Goal: Transaction & Acquisition: Purchase product/service

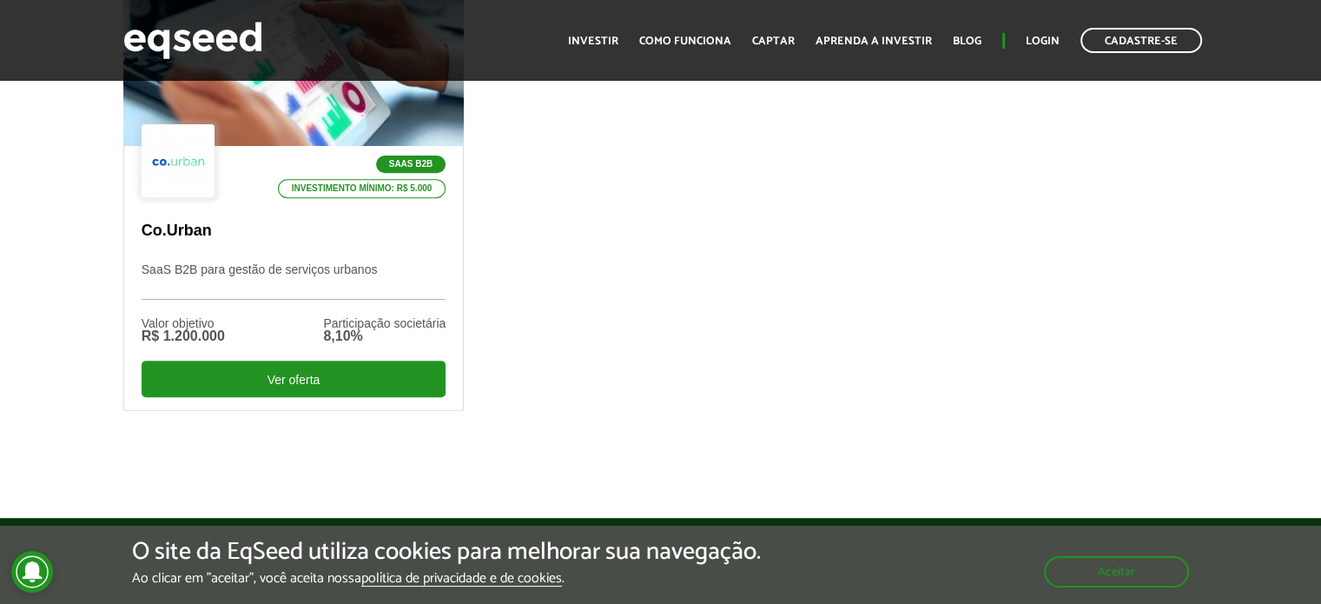
scroll to position [608, 0]
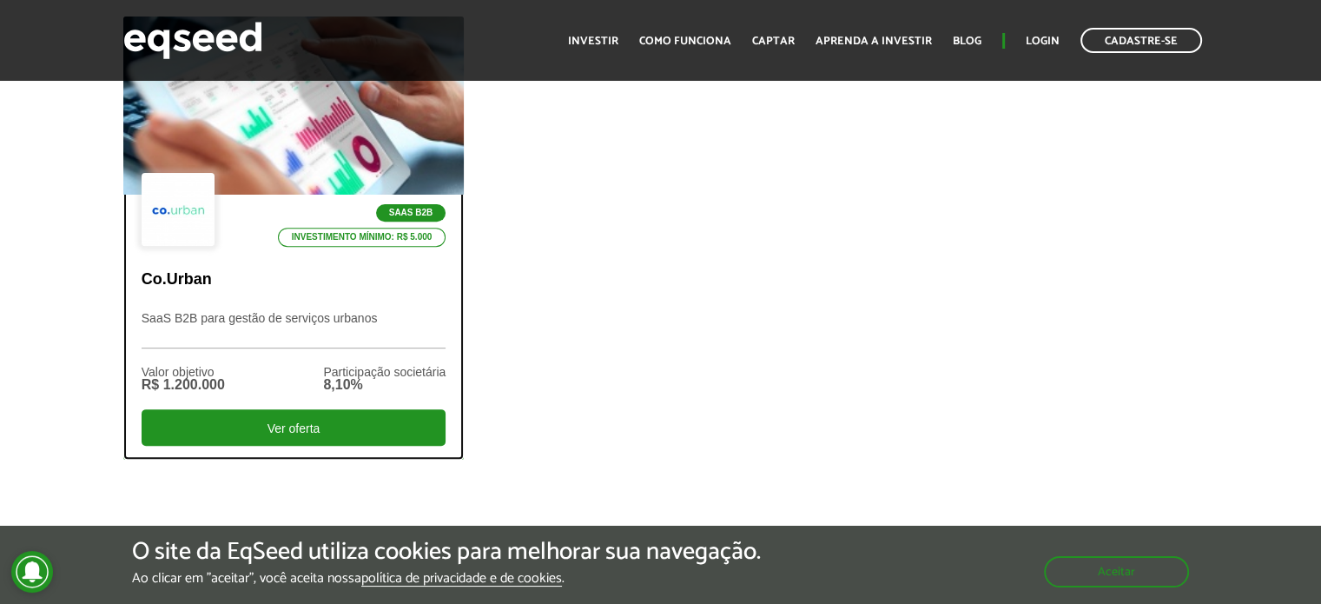
click at [404, 207] on p "SaaS B2B" at bounding box center [411, 212] width 70 height 17
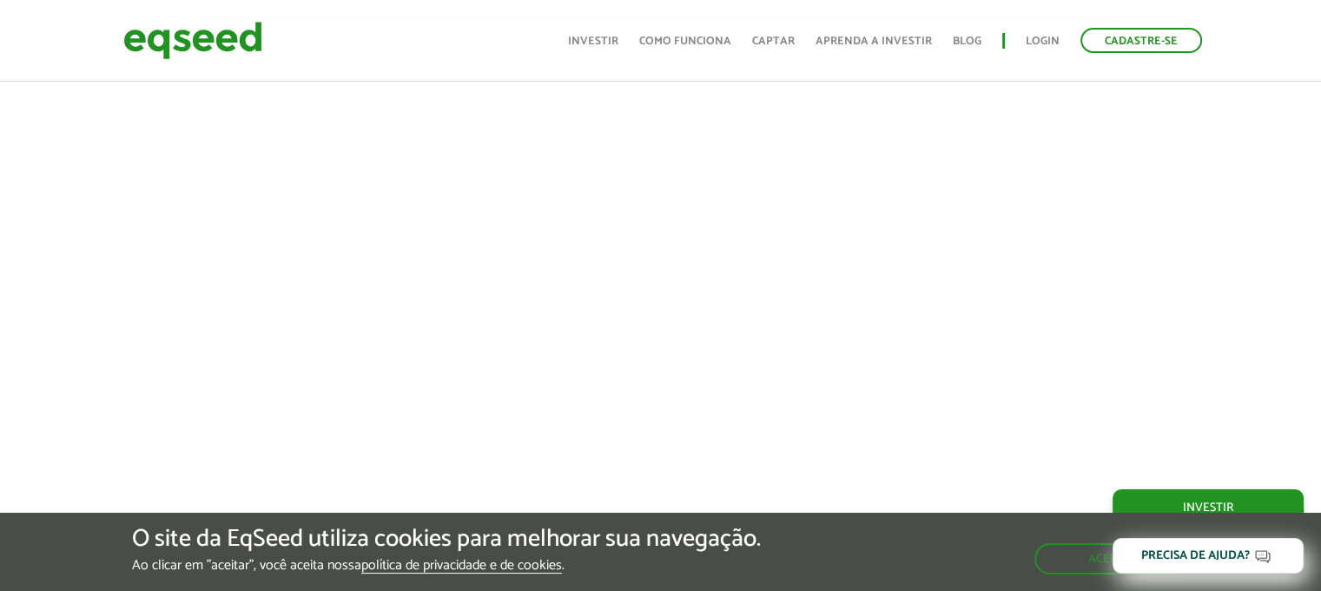
scroll to position [608, 0]
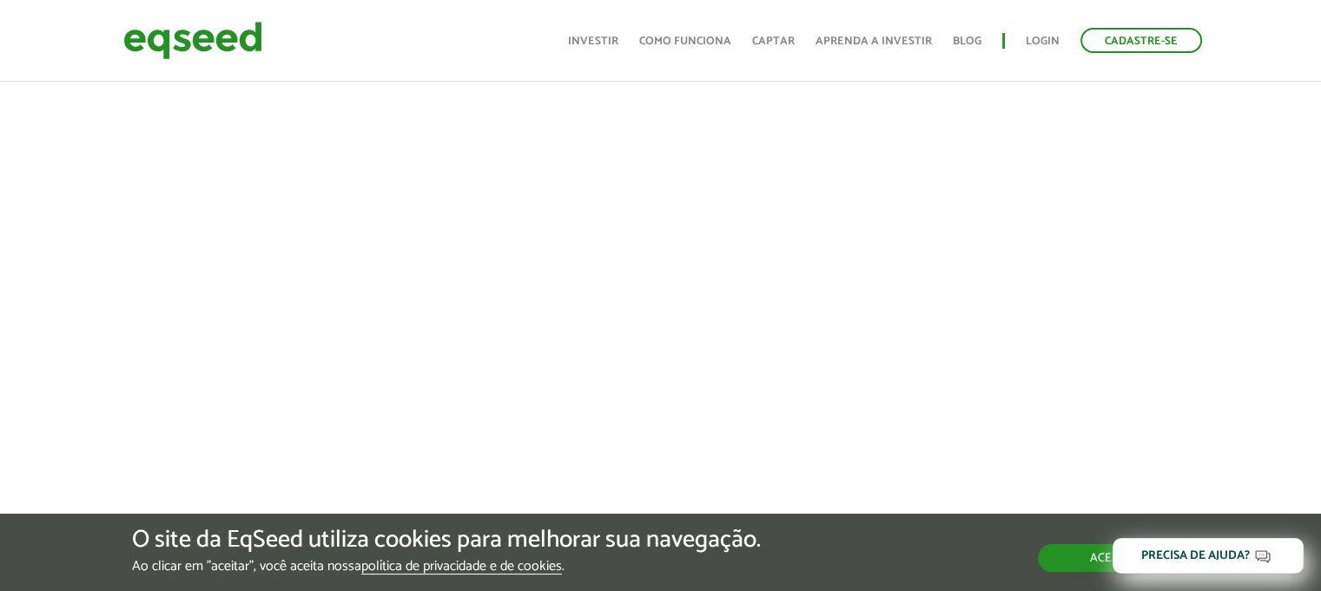
click at [1060, 568] on button "Aceitar" at bounding box center [1113, 558] width 151 height 28
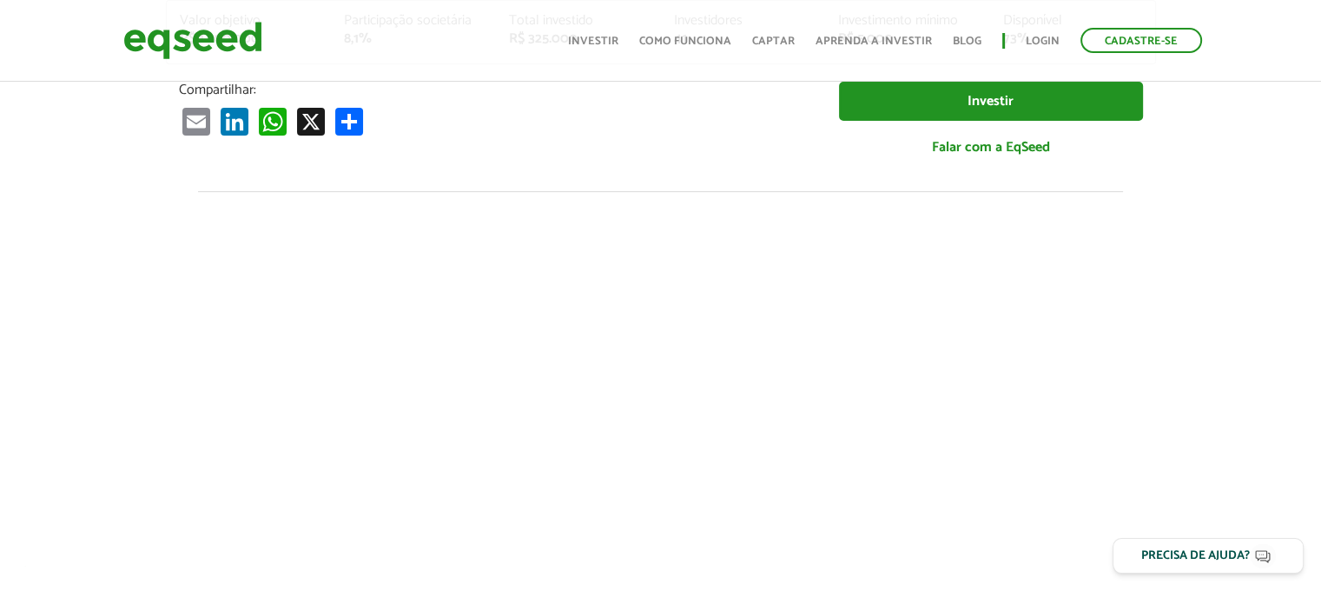
scroll to position [434, 0]
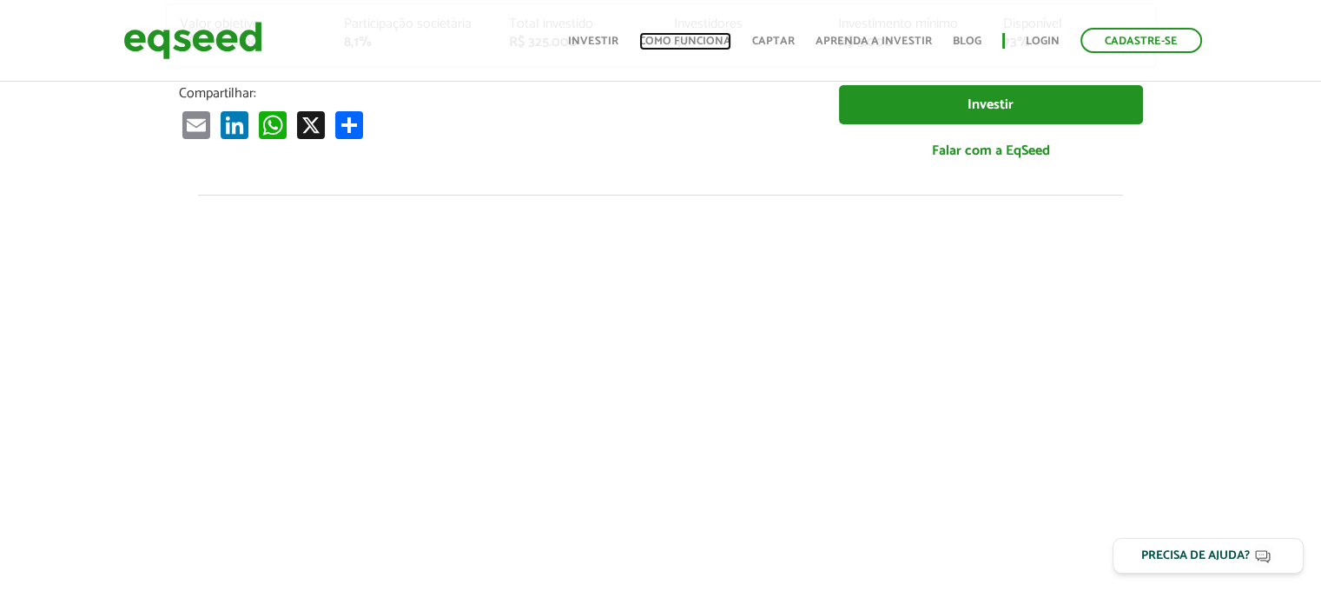
click at [693, 42] on link "Como funciona" at bounding box center [685, 41] width 92 height 11
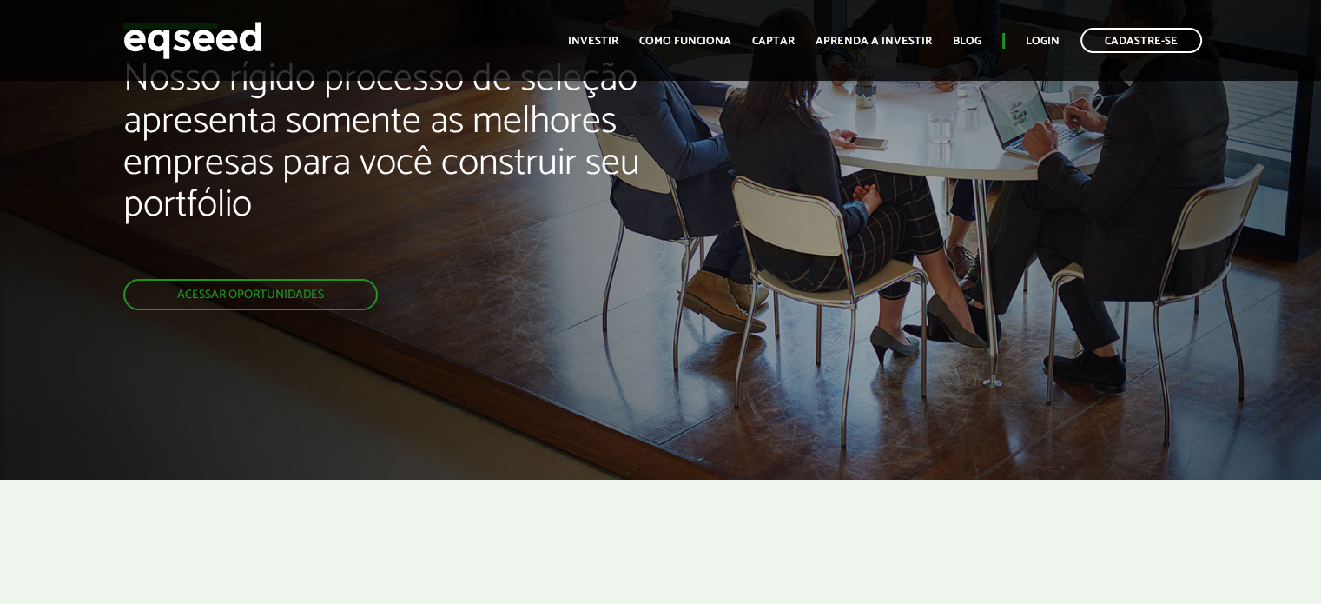
scroll to position [87, 0]
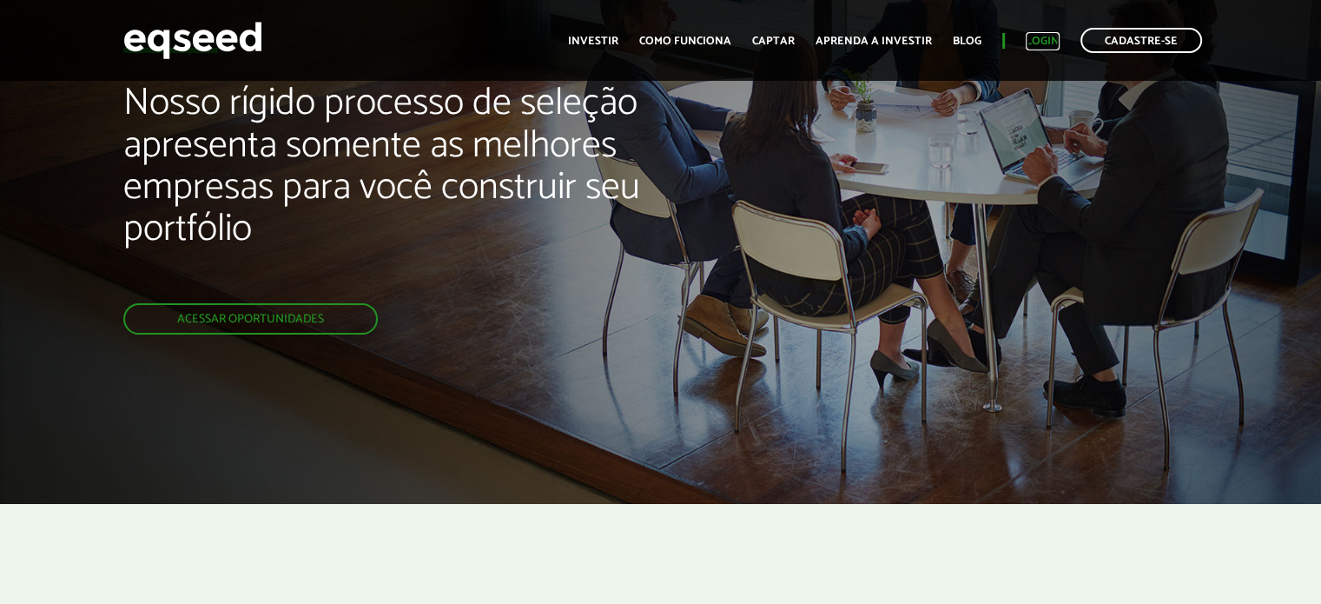
click at [1033, 41] on link "Login" at bounding box center [1043, 41] width 34 height 11
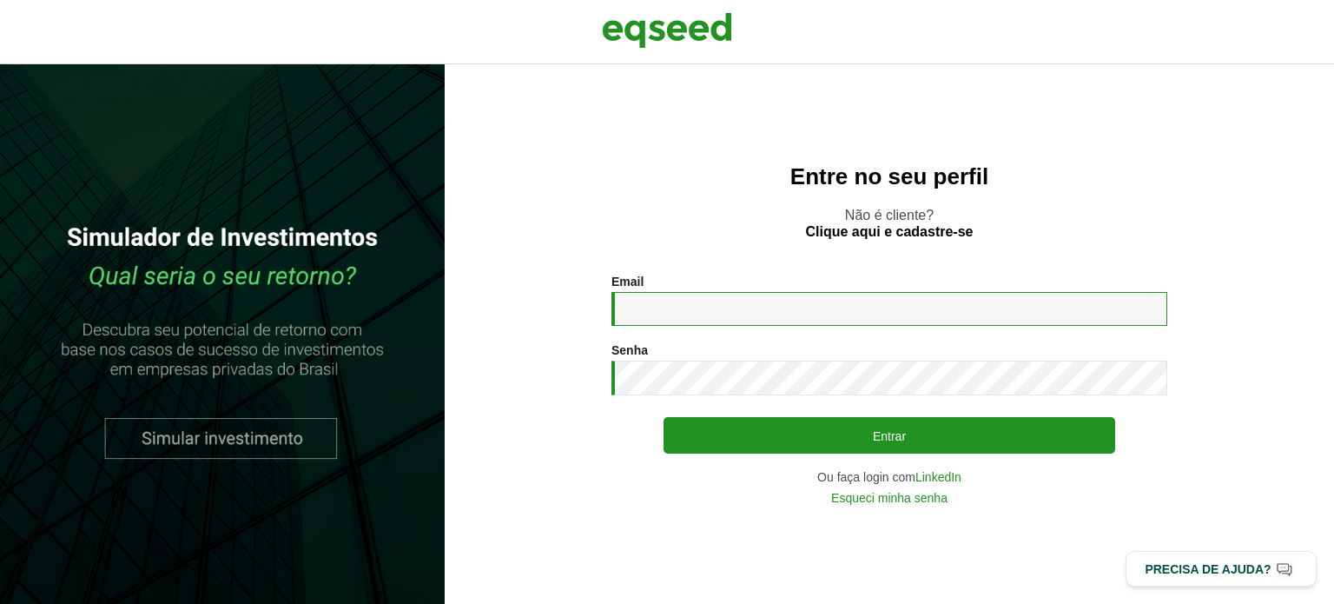
click at [665, 315] on input "Email *" at bounding box center [889, 309] width 556 height 34
type input "**********"
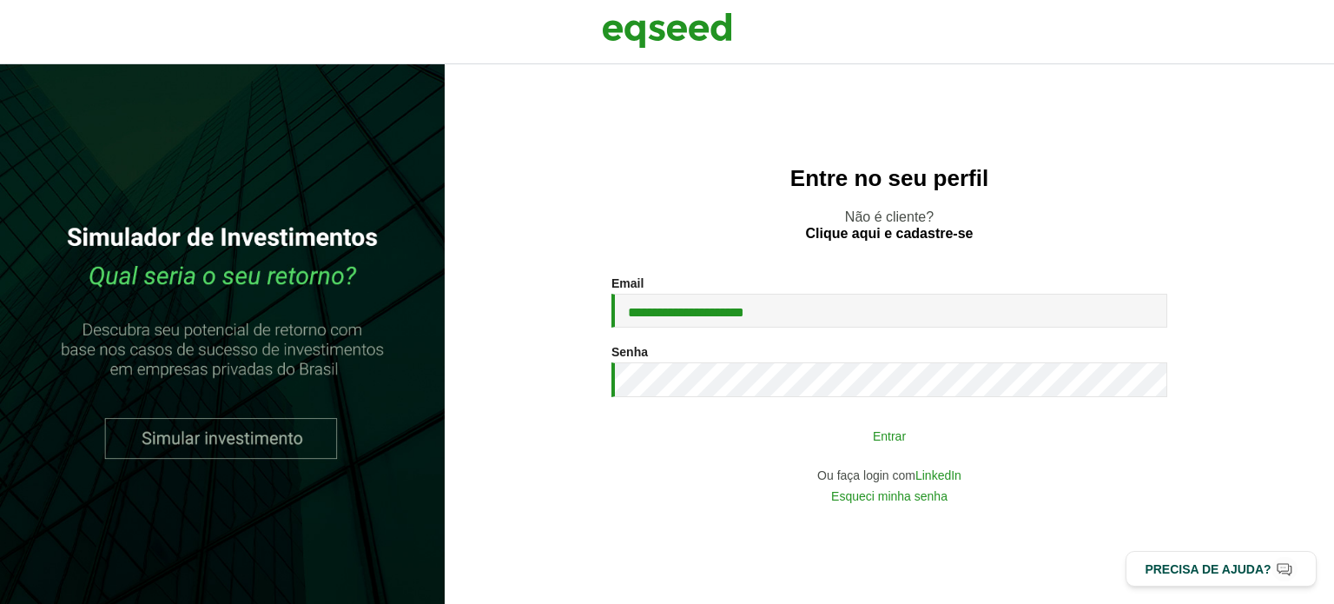
click at [900, 447] on button "Entrar" at bounding box center [889, 435] width 452 height 33
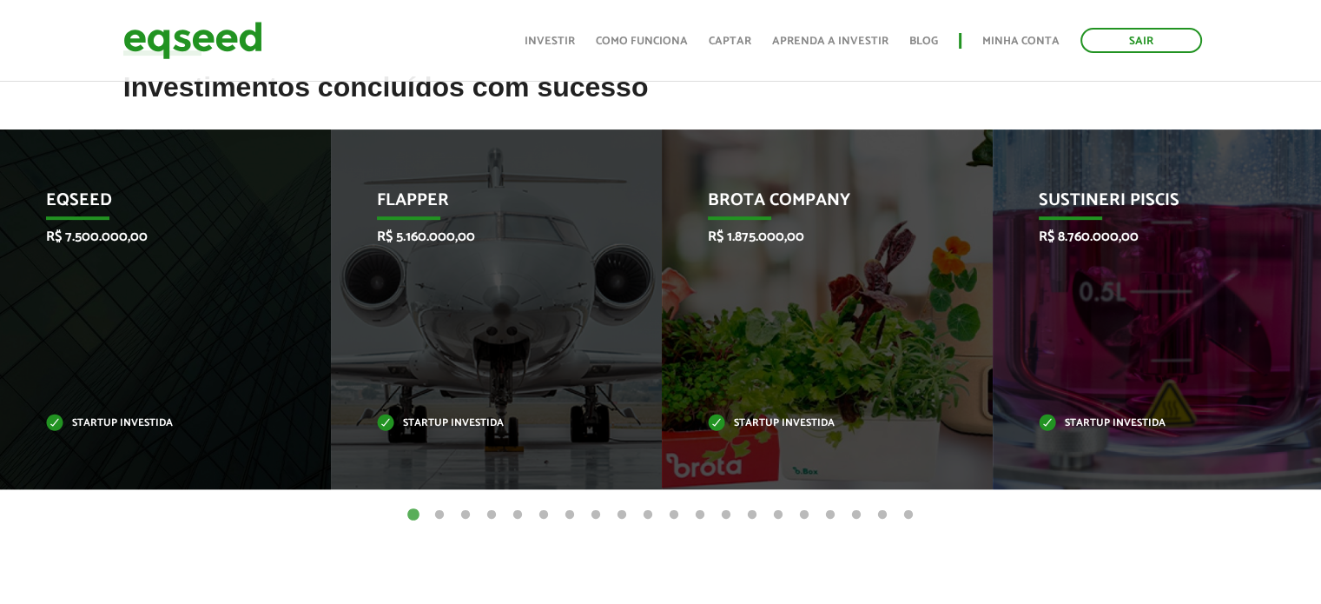
scroll to position [695, 0]
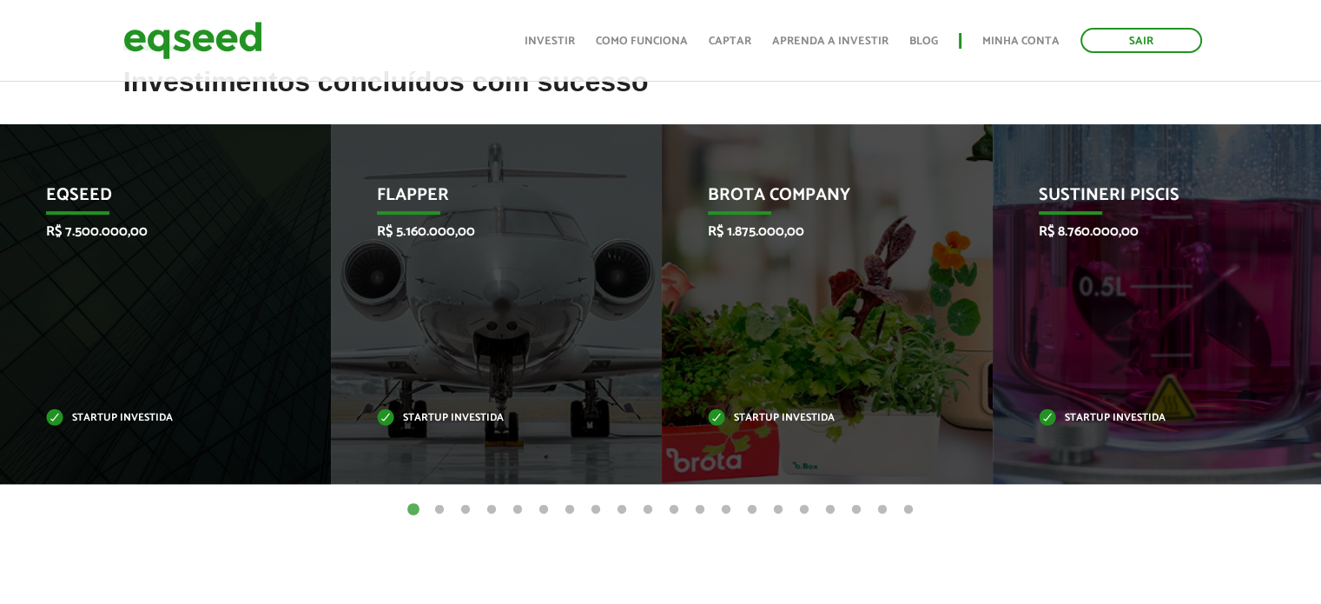
click at [439, 510] on button "2" at bounding box center [439, 509] width 17 height 17
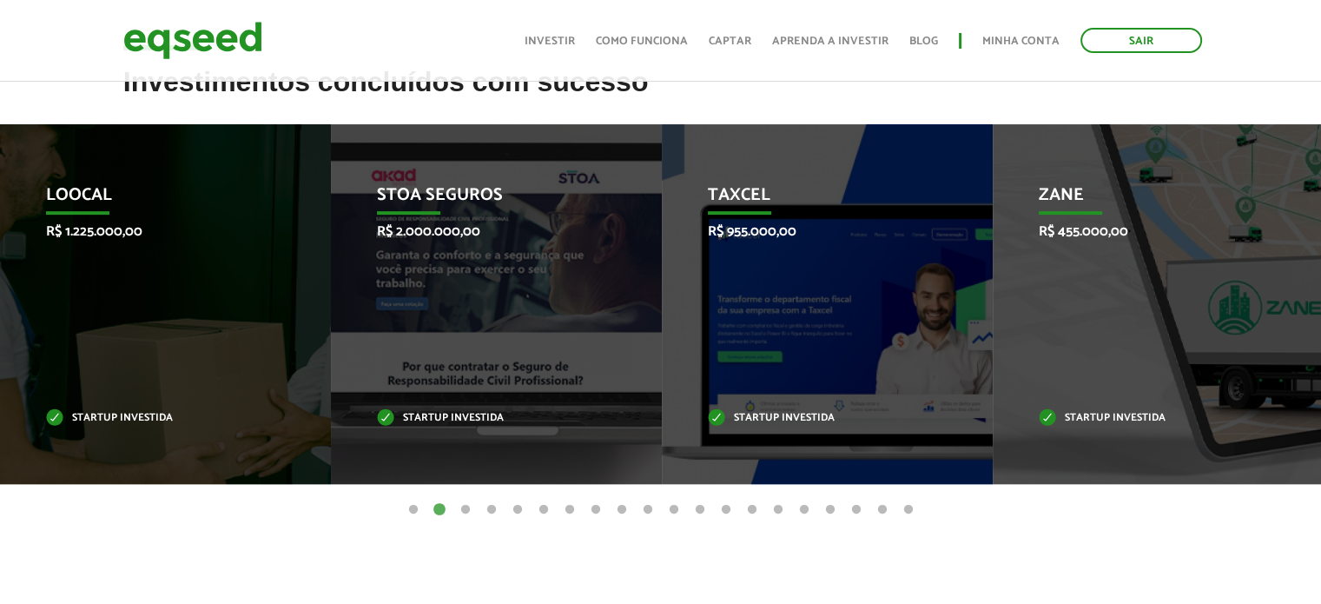
click at [465, 506] on button "3" at bounding box center [465, 509] width 17 height 17
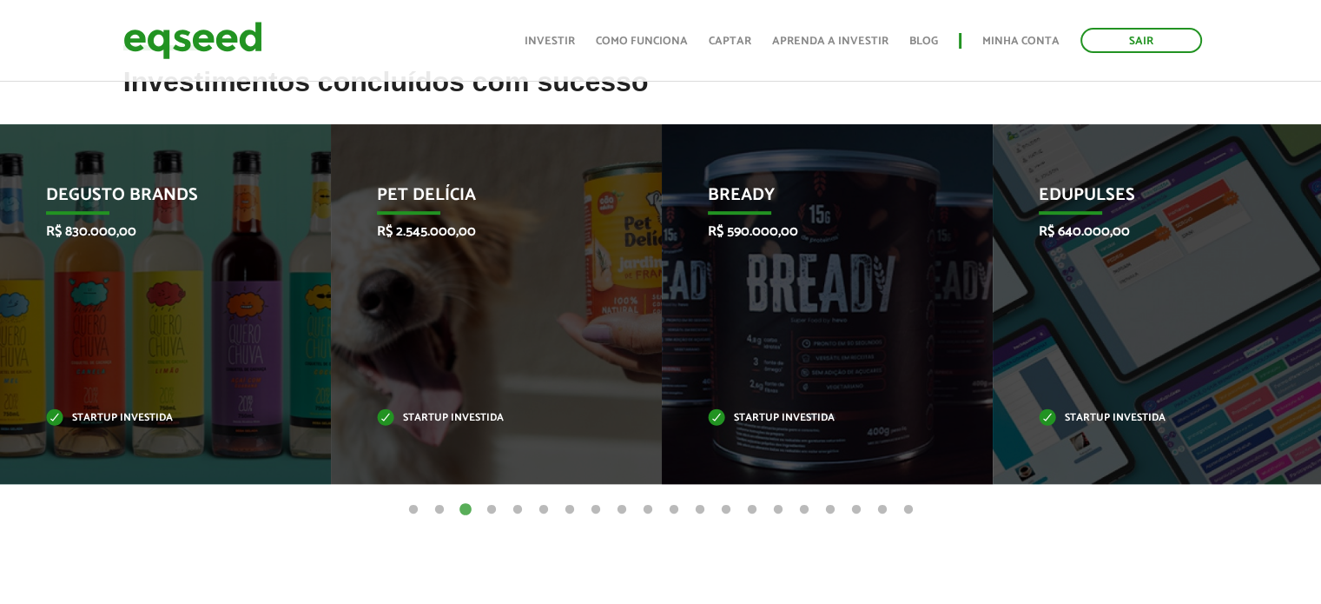
click at [490, 507] on button "4" at bounding box center [491, 509] width 17 height 17
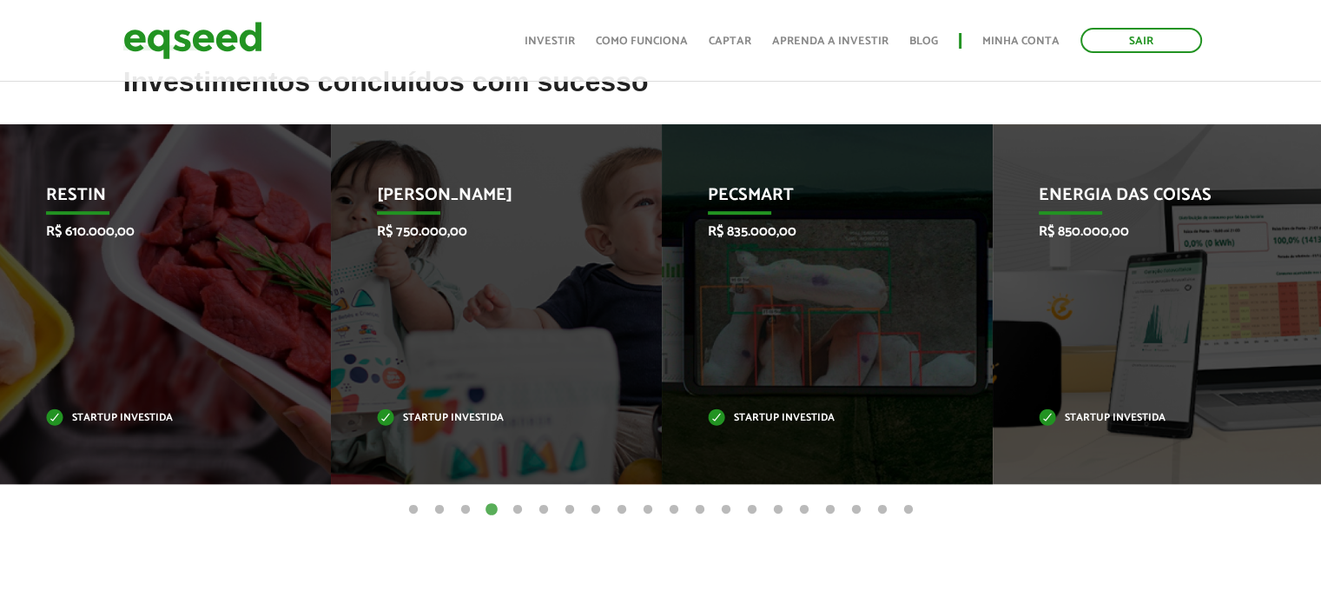
click at [517, 511] on button "5" at bounding box center [517, 509] width 17 height 17
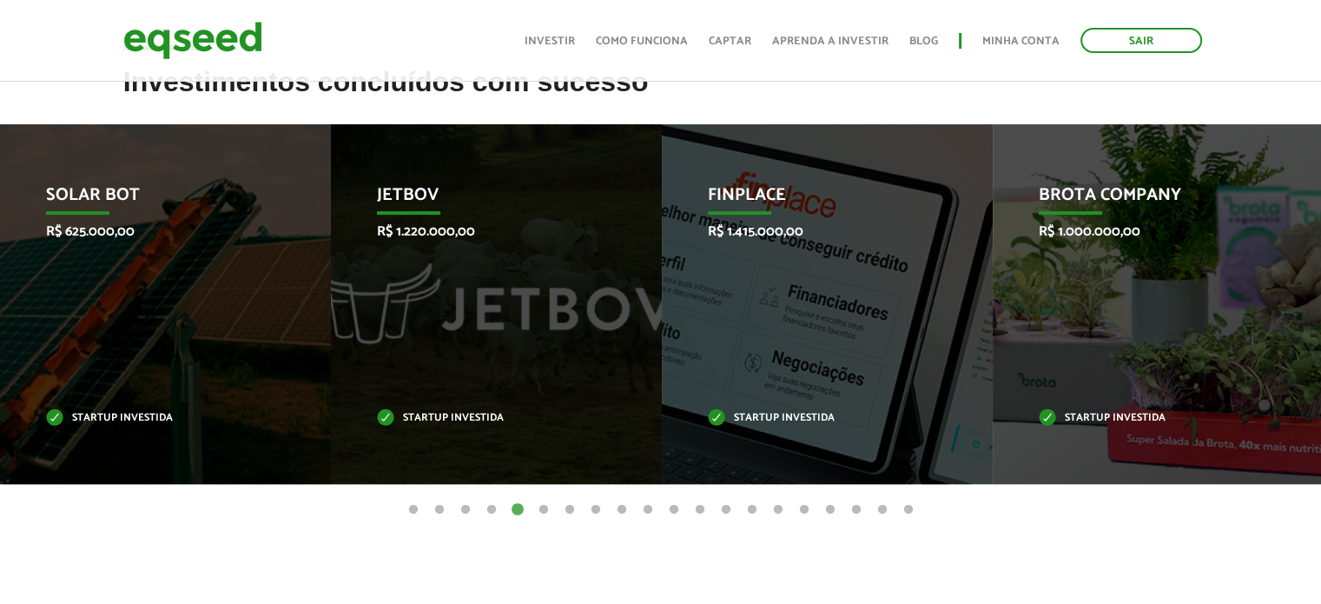
click at [539, 503] on button "6" at bounding box center [543, 509] width 17 height 17
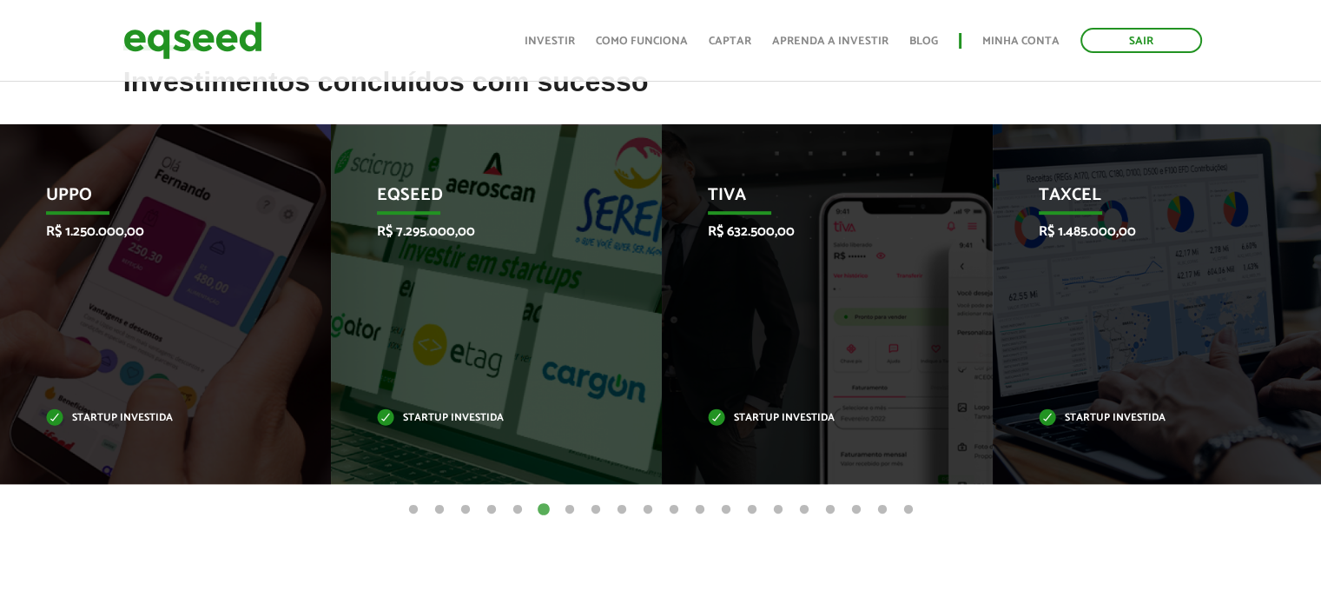
click at [570, 506] on button "7" at bounding box center [569, 509] width 17 height 17
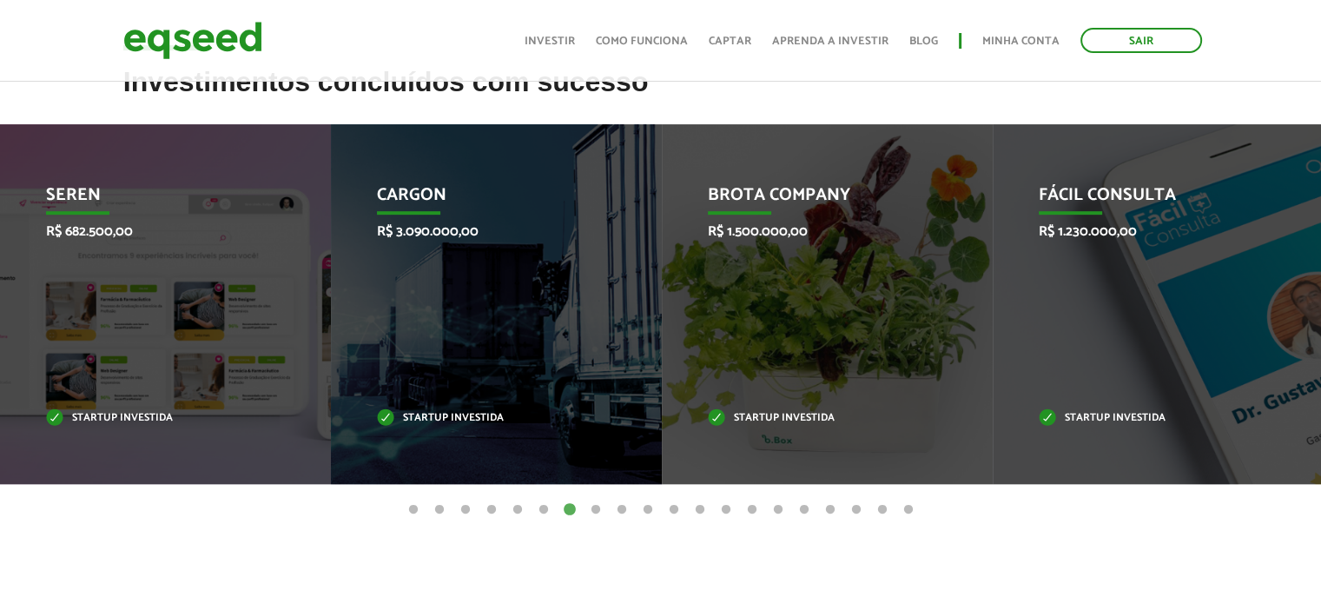
click at [601, 509] on button "8" at bounding box center [595, 509] width 17 height 17
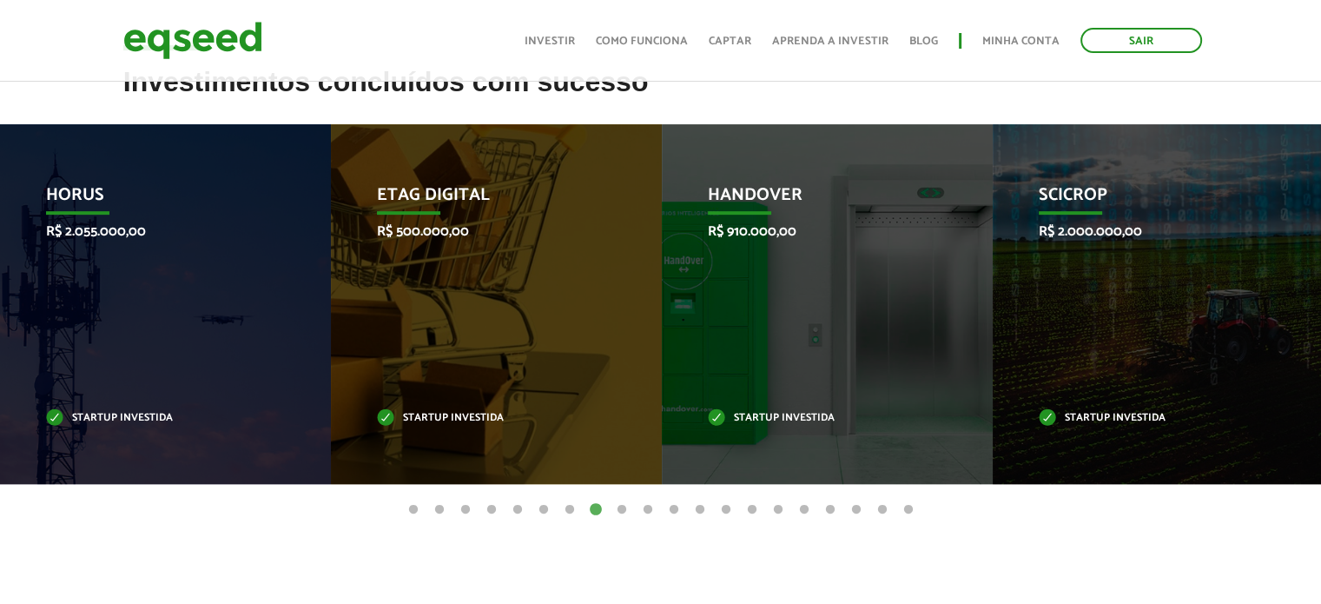
click at [621, 511] on button "9" at bounding box center [621, 509] width 17 height 17
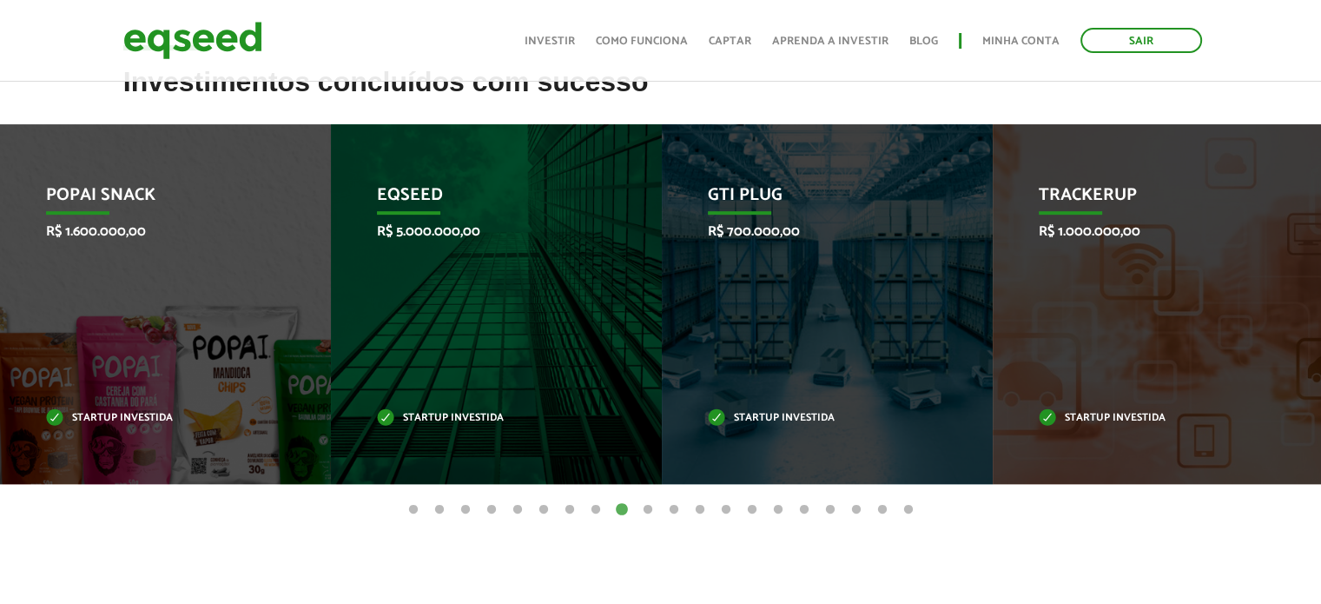
click at [417, 503] on button "1" at bounding box center [413, 509] width 17 height 17
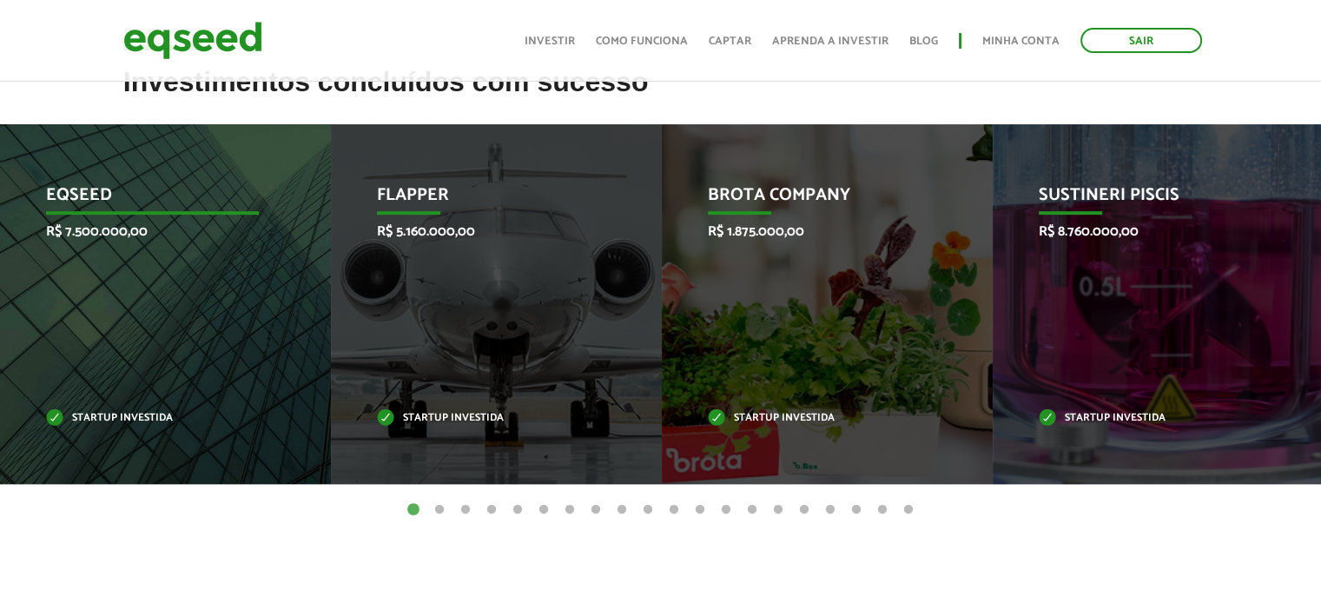
click at [76, 186] on p "EqSeed" at bounding box center [153, 200] width 214 height 30
click at [89, 413] on p "Startup investida" at bounding box center [153, 418] width 214 height 10
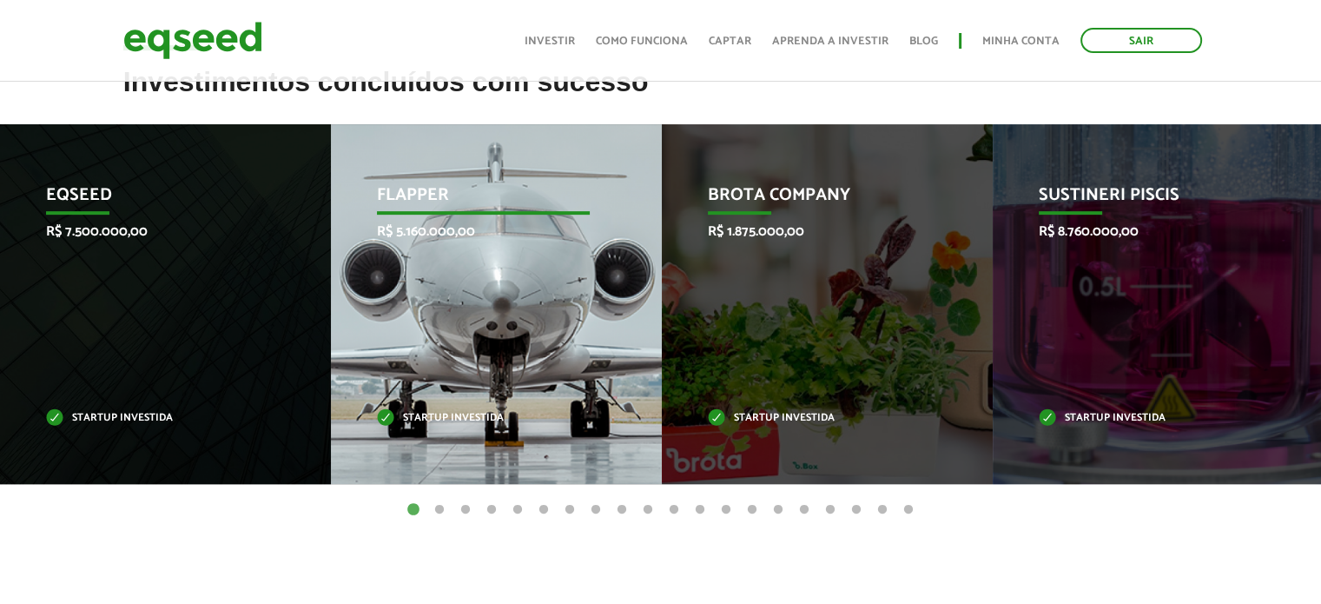
click at [410, 246] on div "Flapper R$ 5.160.000,00 Startup investida" at bounding box center [483, 304] width 305 height 360
click at [446, 185] on p "Flapper" at bounding box center [484, 200] width 214 height 30
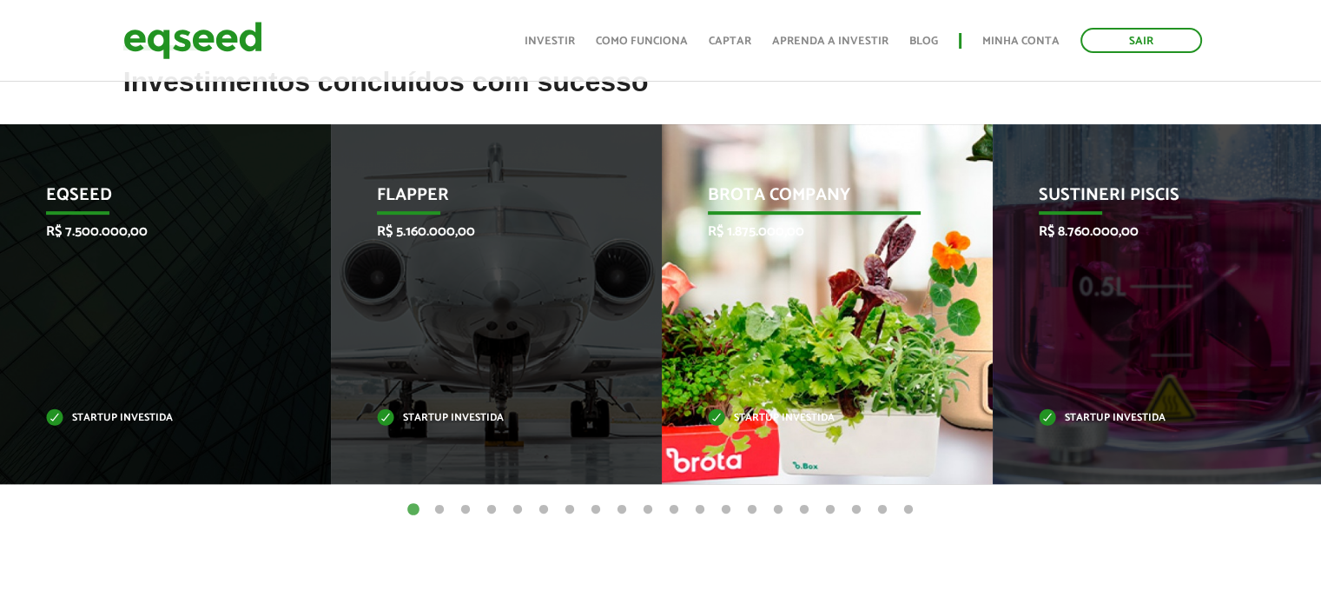
click at [725, 190] on p "Brota Company" at bounding box center [815, 200] width 214 height 30
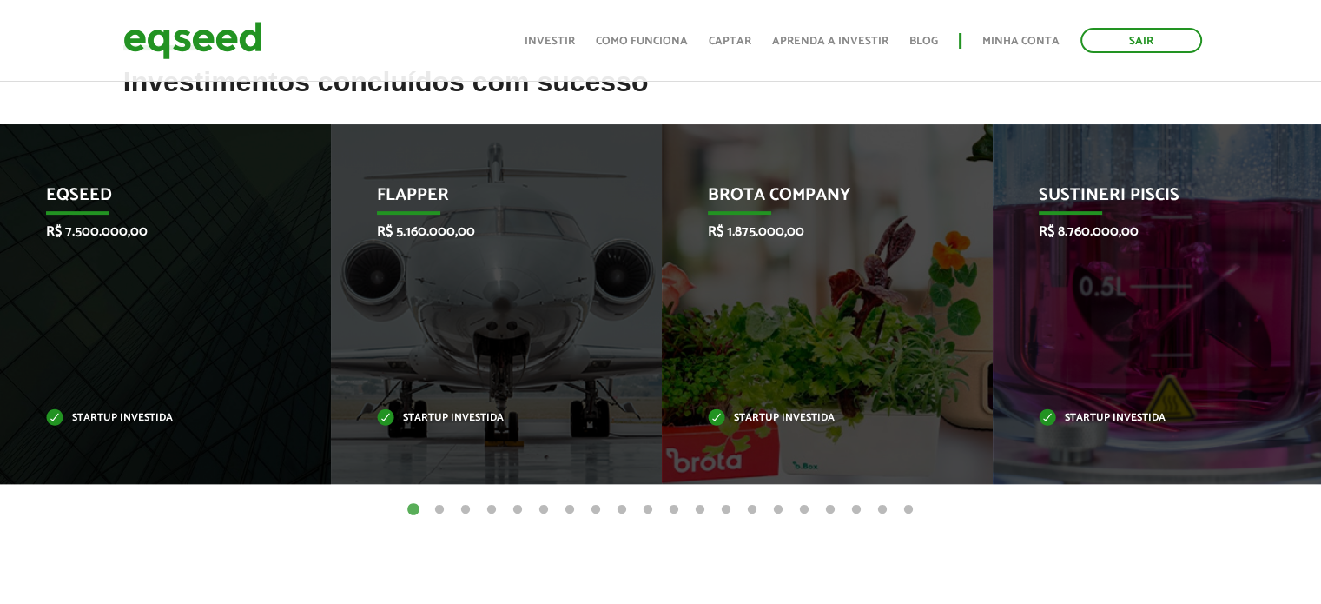
click at [442, 510] on button "2" at bounding box center [439, 509] width 17 height 17
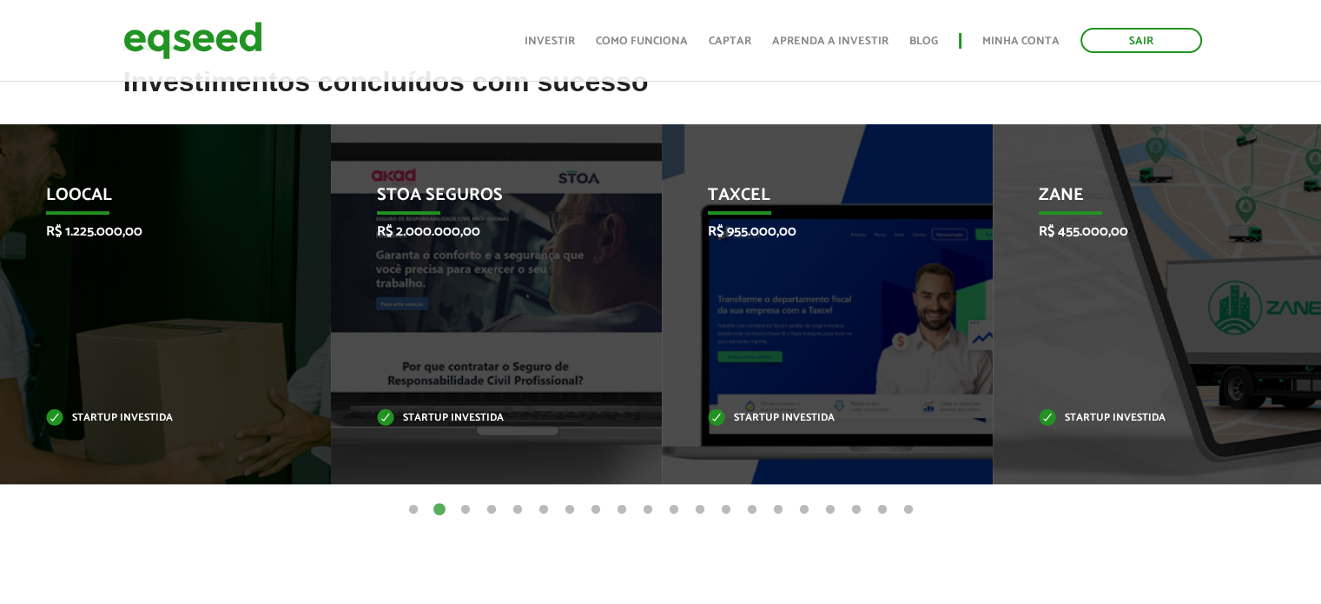
click at [465, 510] on button "3" at bounding box center [465, 509] width 17 height 17
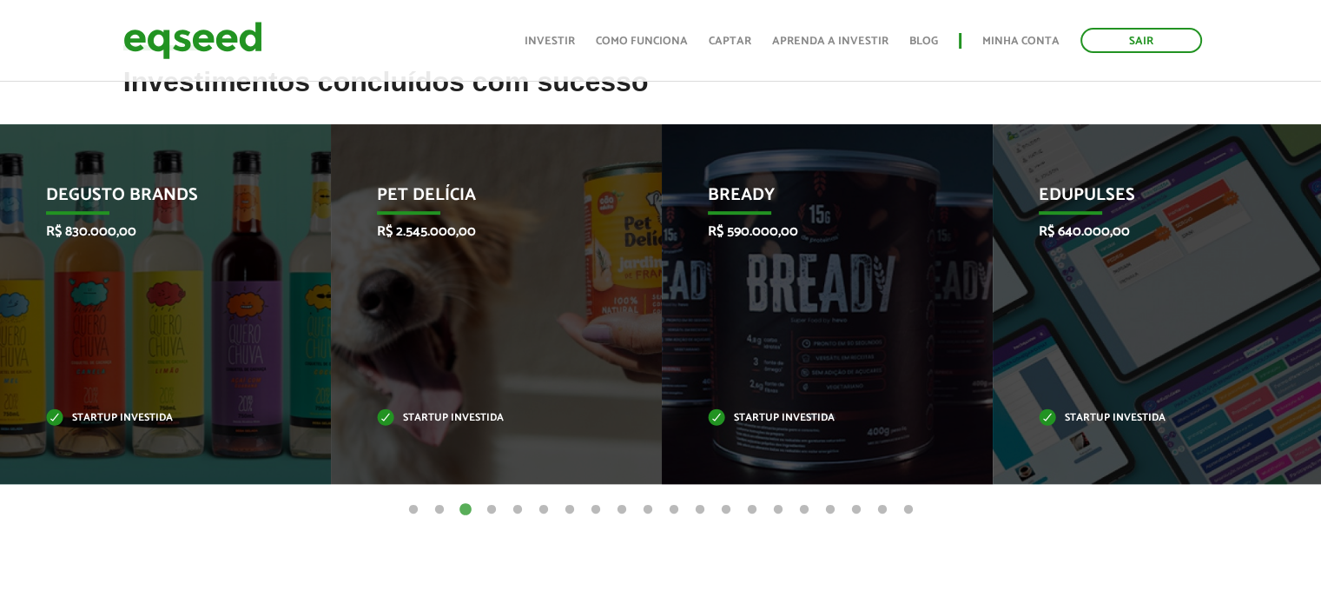
click at [493, 506] on button "4" at bounding box center [491, 509] width 17 height 17
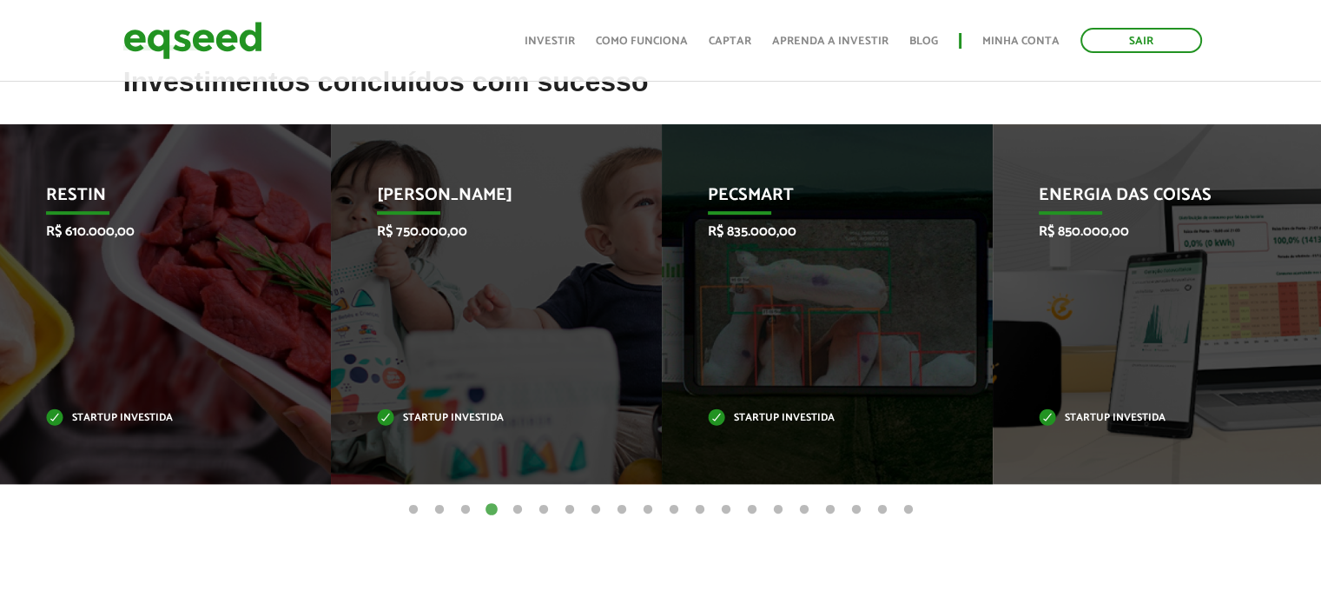
click at [515, 512] on button "5" at bounding box center [517, 509] width 17 height 17
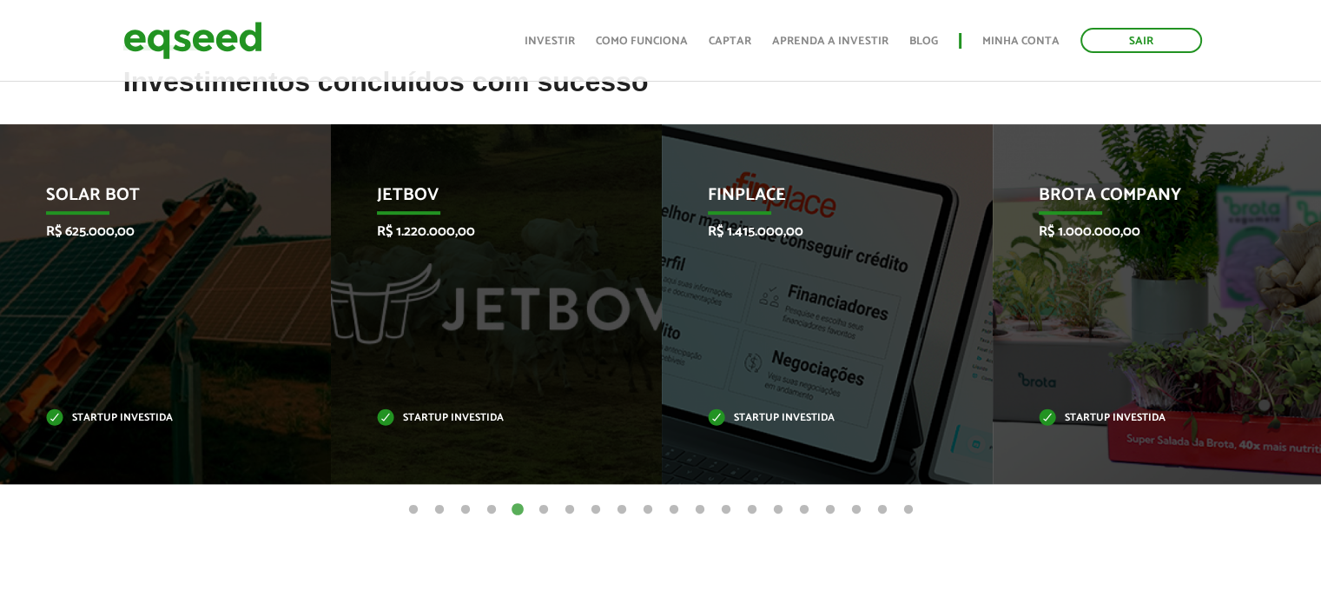
click at [542, 510] on button "6" at bounding box center [543, 509] width 17 height 17
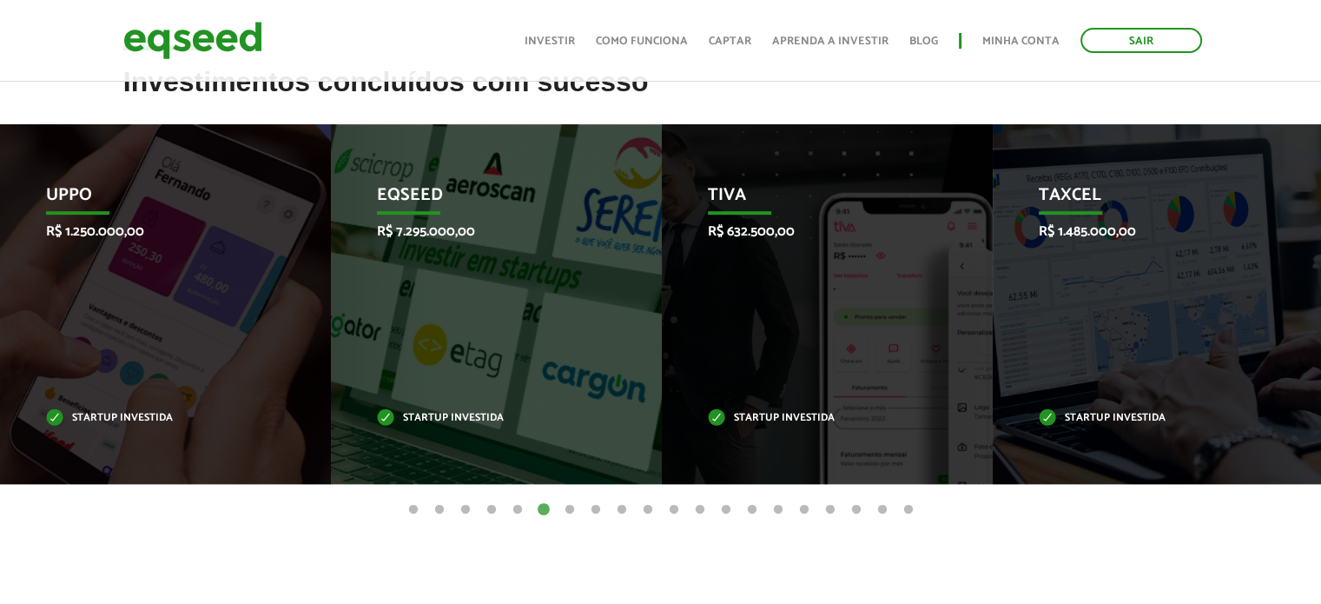
click at [573, 506] on button "7" at bounding box center [569, 509] width 17 height 17
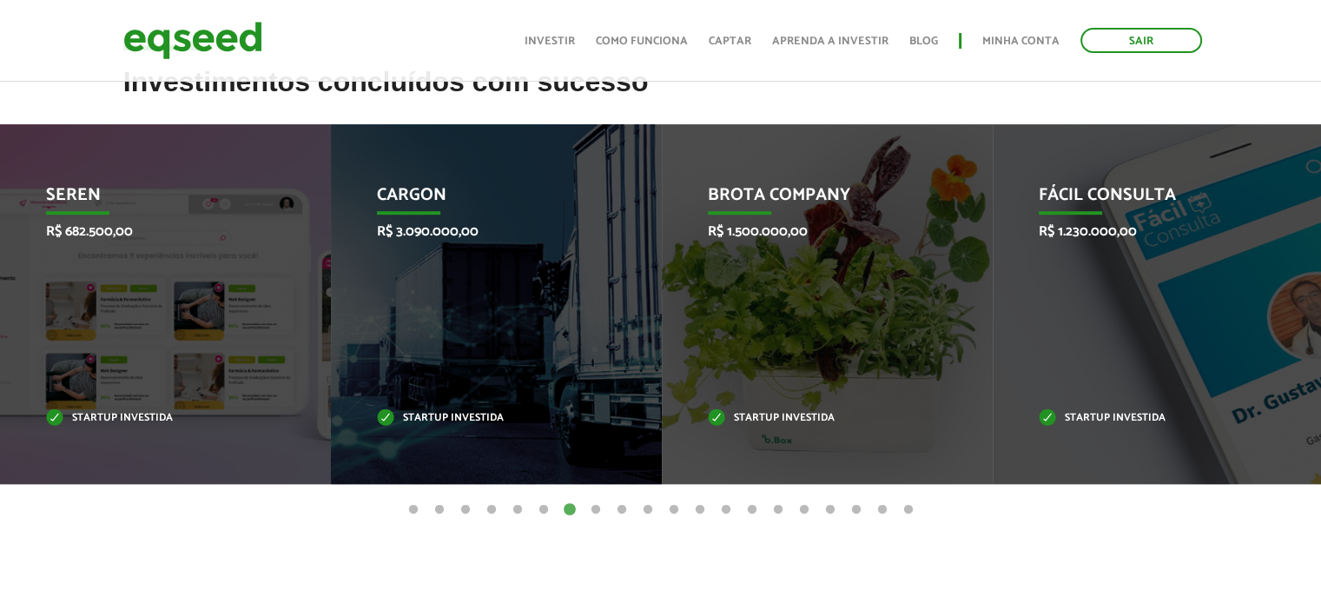
click at [594, 510] on button "8" at bounding box center [595, 509] width 17 height 17
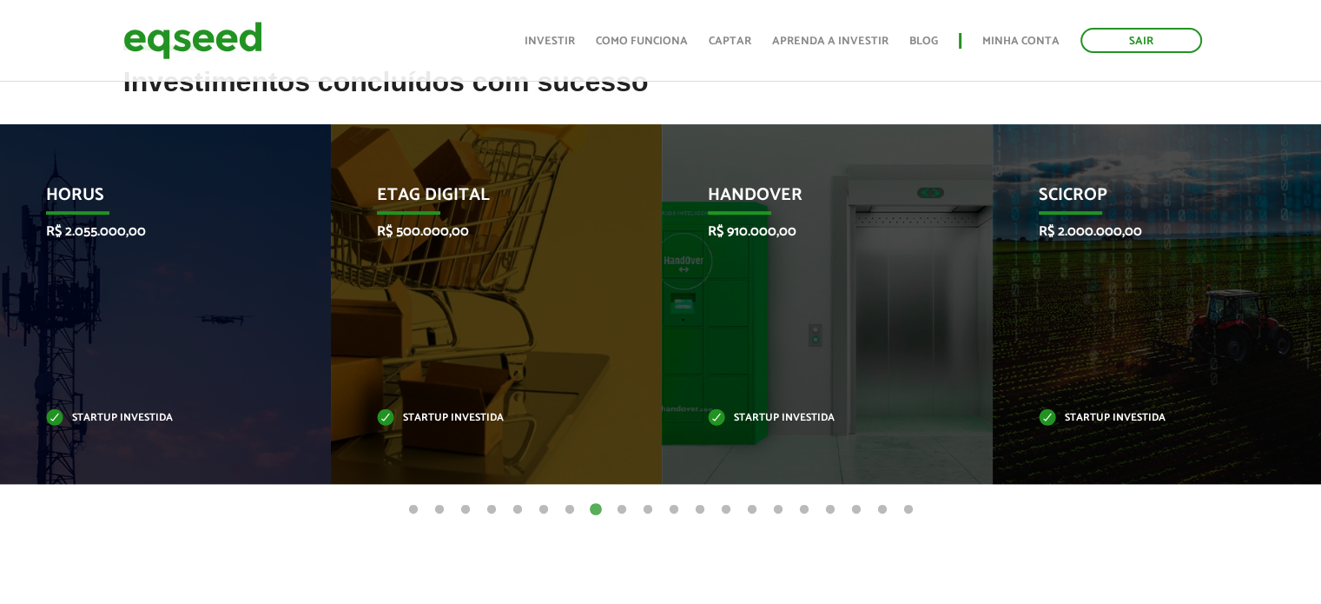
click at [621, 508] on button "9" at bounding box center [621, 509] width 17 height 17
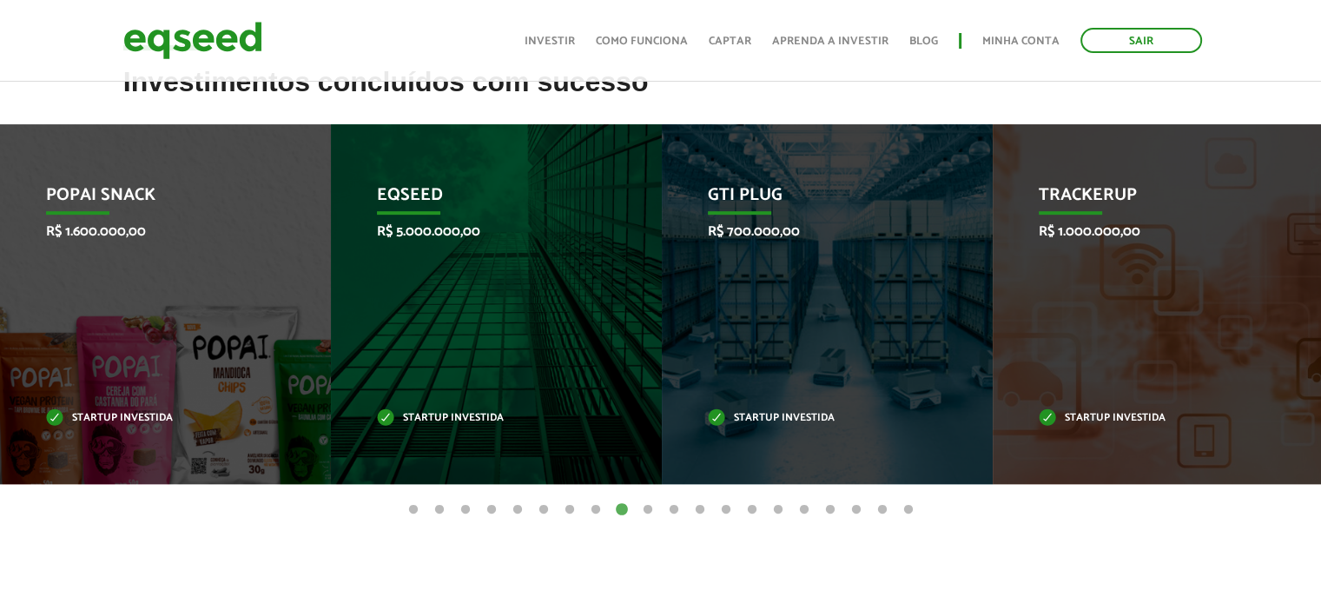
click at [644, 511] on button "10" at bounding box center [647, 509] width 17 height 17
